Goal: Task Accomplishment & Management: Manage account settings

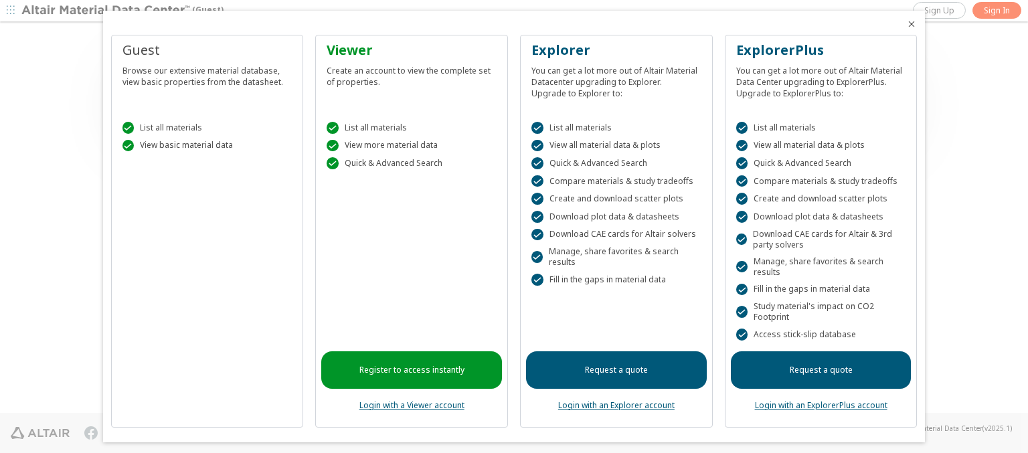
click at [906, 24] on icon "Close" at bounding box center [911, 24] width 11 height 11
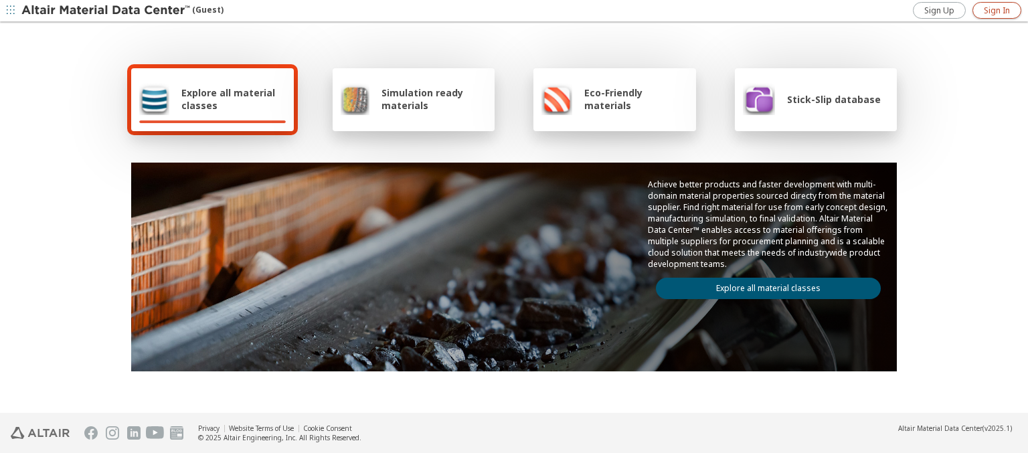
click at [996, 10] on span "Sign In" at bounding box center [996, 10] width 26 height 11
click at [106, 11] on img at bounding box center [106, 10] width 171 height 13
click at [228, 99] on span "Explore all material classes" at bounding box center [233, 98] width 104 height 25
click at [763, 285] on link "Explore all material classes" at bounding box center [768, 288] width 225 height 21
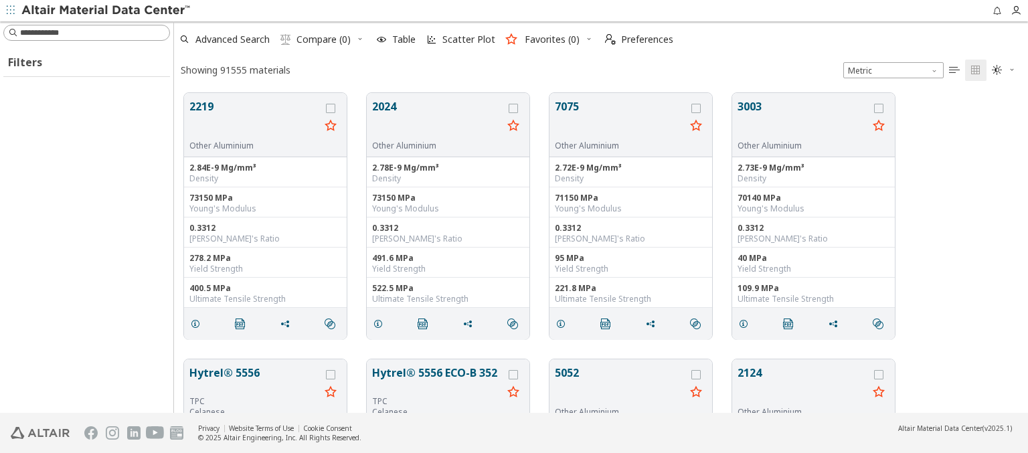
scroll to position [320, 843]
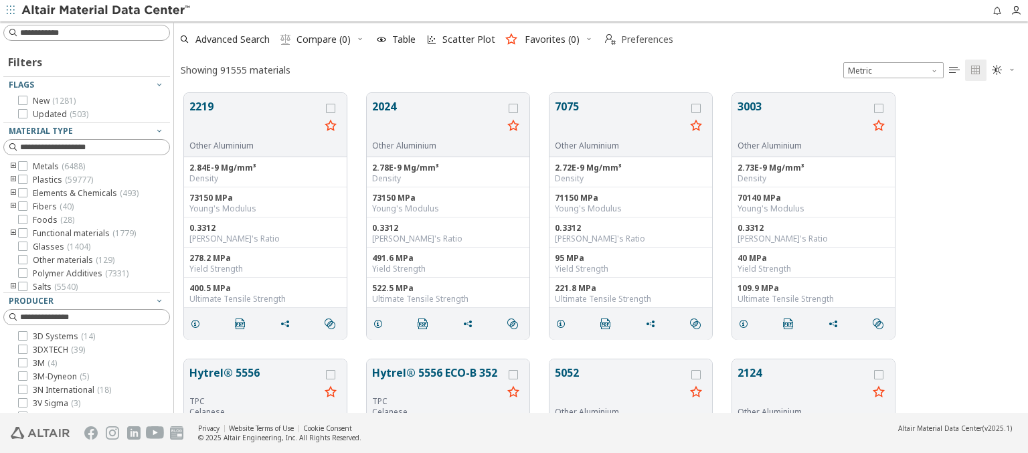
click at [635, 39] on span "Preferences" at bounding box center [647, 39] width 52 height 9
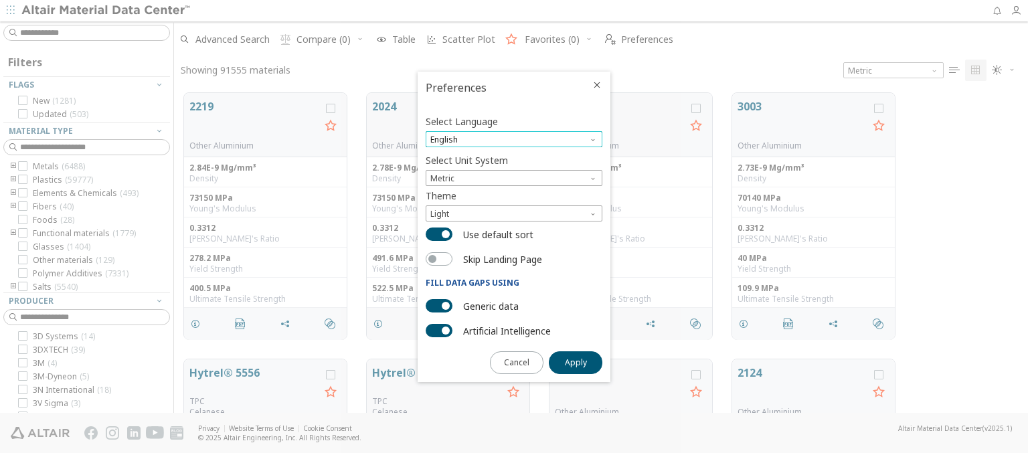
click at [514, 139] on span "English" at bounding box center [513, 139] width 177 height 16
click at [514, 172] on span "Deutsch" at bounding box center [514, 172] width 166 height 9
click at [575, 361] on span "Apply" at bounding box center [576, 362] width 22 height 11
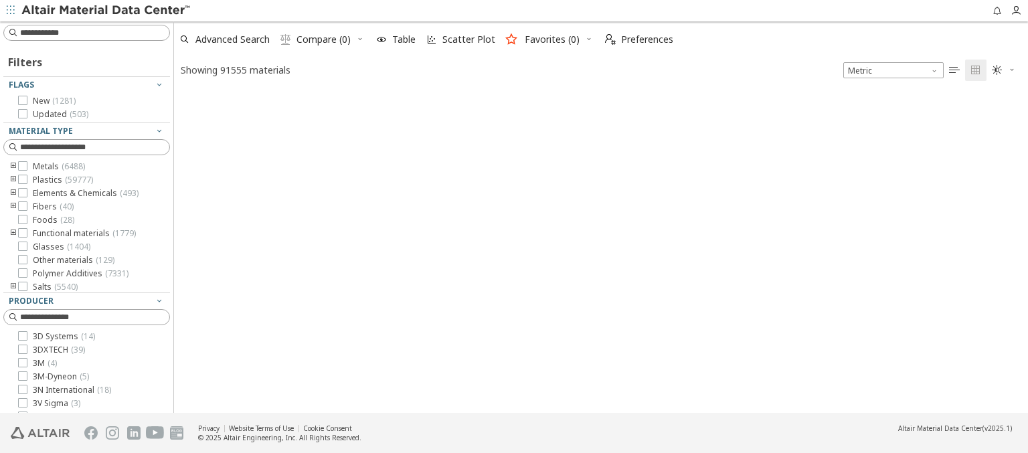
type input "*******"
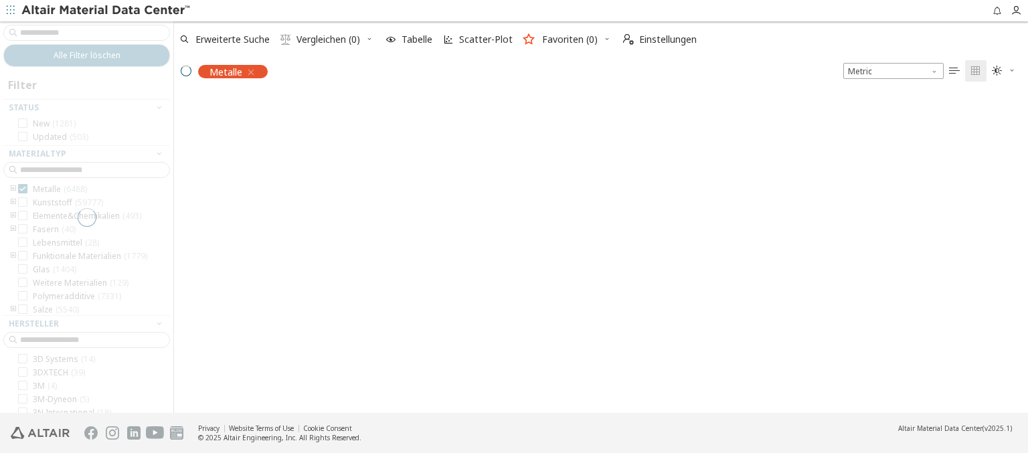
scroll to position [318, 843]
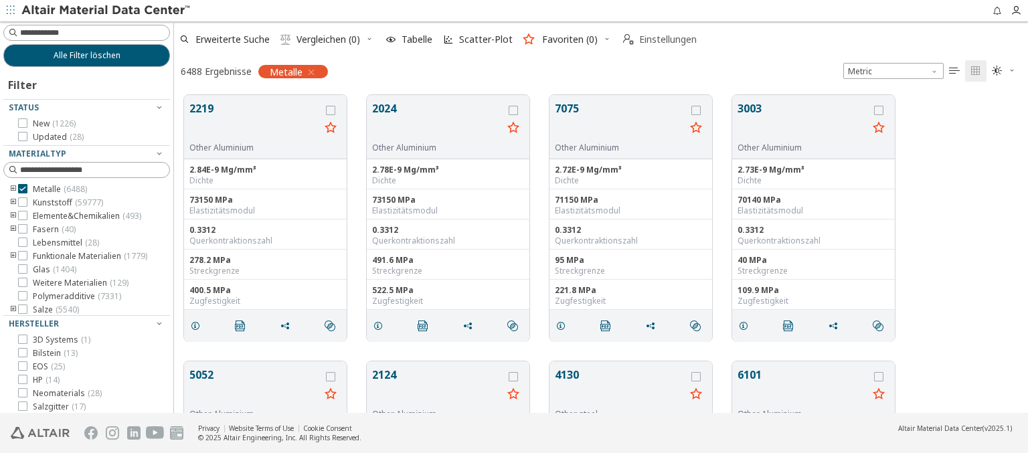
click at [659, 39] on span "Einstellungen" at bounding box center [668, 39] width 58 height 9
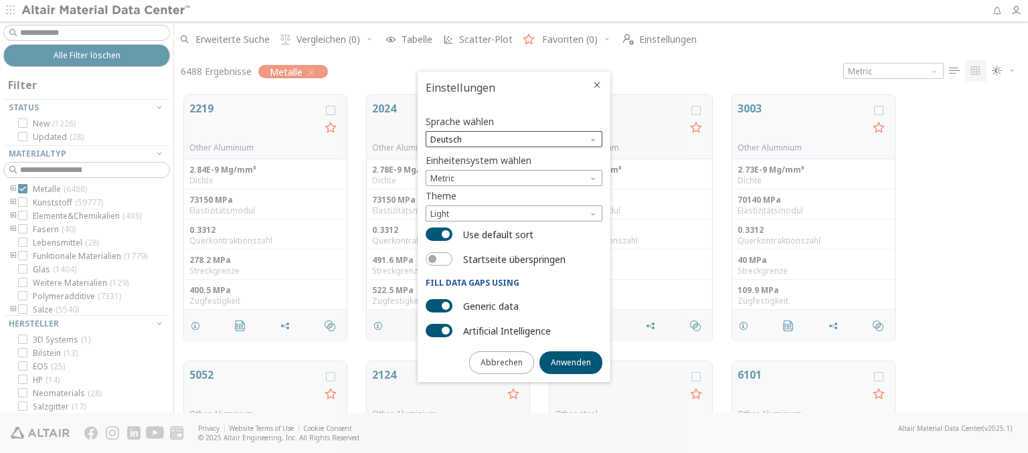
click at [514, 139] on span "Deutsch" at bounding box center [513, 139] width 177 height 16
click at [514, 156] on span "English" at bounding box center [514, 156] width 166 height 9
click at [571, 361] on span "Anwenden" at bounding box center [571, 362] width 40 height 11
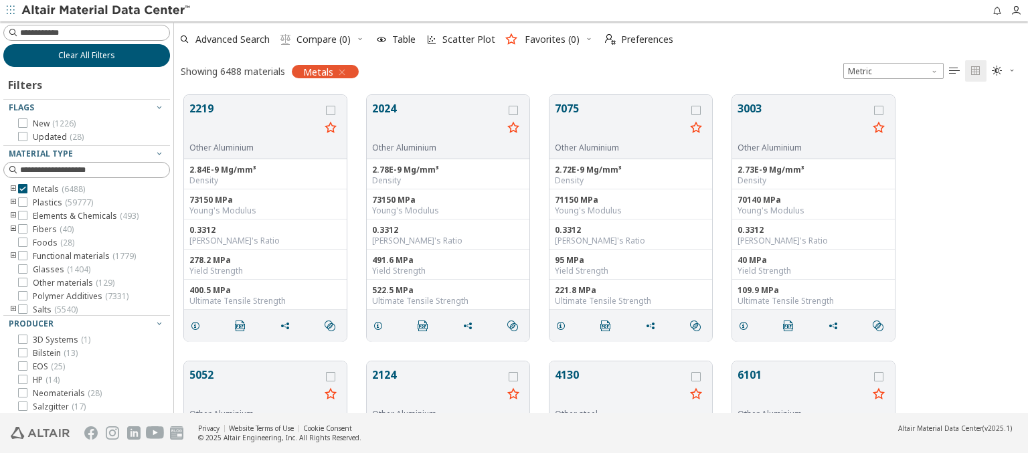
click at [82, 55] on span "Clear All Filters" at bounding box center [86, 55] width 57 height 11
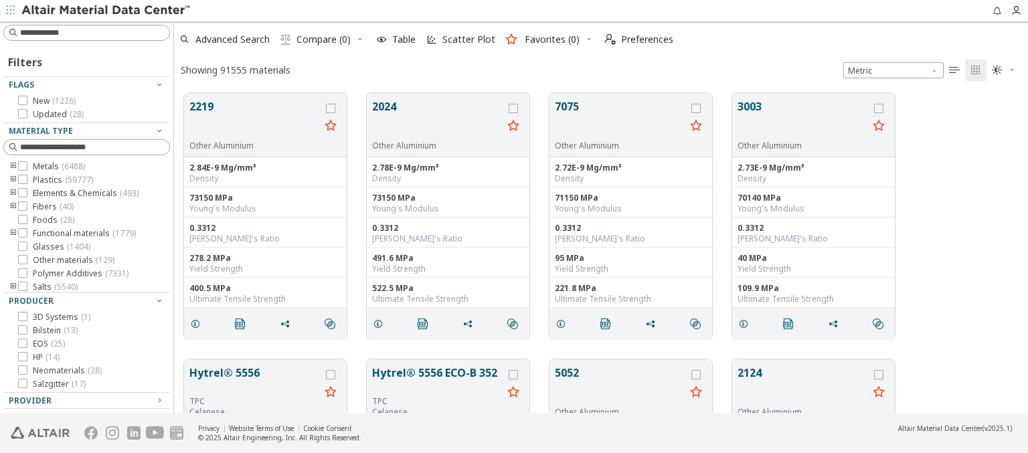
scroll to position [320, 843]
click at [106, 11] on img at bounding box center [106, 10] width 171 height 13
